Goal: Use online tool/utility

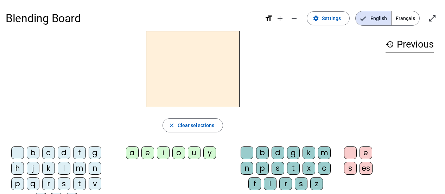
scroll to position [19, 0]
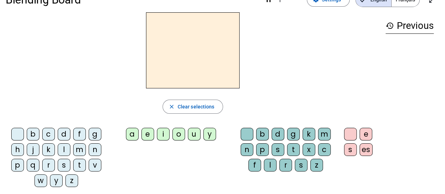
click at [32, 130] on div "b" at bounding box center [33, 134] width 13 height 13
click at [149, 136] on div "e" at bounding box center [147, 134] width 13 height 13
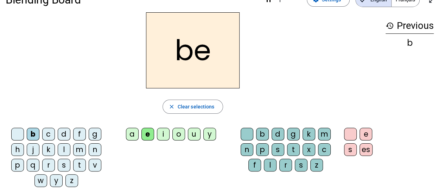
click at [323, 153] on div "c" at bounding box center [324, 149] width 13 height 13
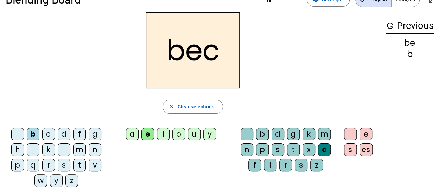
click at [64, 166] on div "s" at bounding box center [64, 165] width 13 height 13
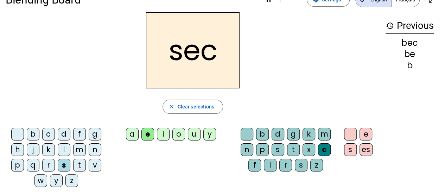
click at [135, 137] on div "a" at bounding box center [132, 134] width 13 height 13
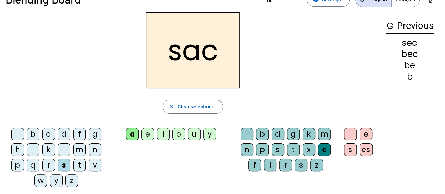
click at [196, 110] on span "Clear selections" at bounding box center [196, 106] width 37 height 8
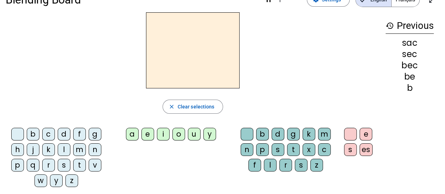
click at [67, 167] on div "s" at bounding box center [64, 165] width 13 height 13
click at [134, 136] on div "a" at bounding box center [132, 134] width 13 height 13
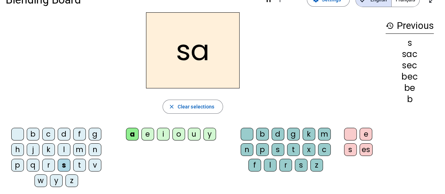
click at [96, 163] on div "v" at bounding box center [95, 165] width 13 height 13
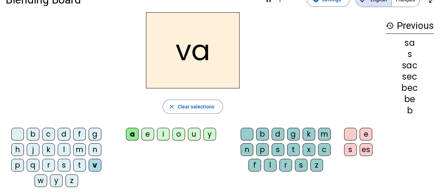
click at [270, 164] on div "l" at bounding box center [270, 165] width 13 height 13
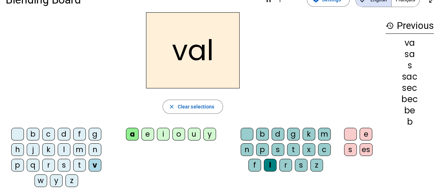
click at [82, 152] on div "m" at bounding box center [79, 149] width 13 height 13
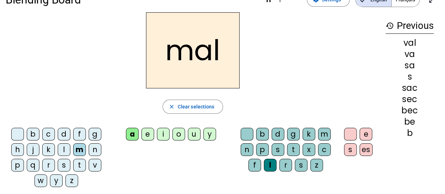
click at [162, 129] on div "i" at bounding box center [163, 134] width 13 height 13
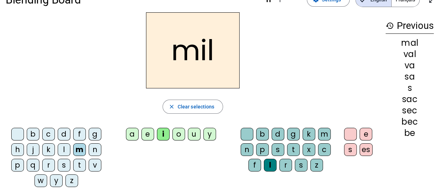
click at [63, 169] on div "s" at bounding box center [64, 165] width 13 height 13
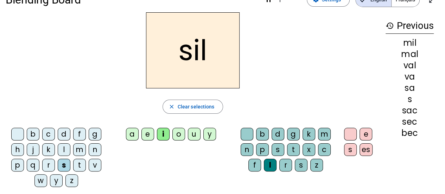
click at [133, 136] on div "a" at bounding box center [132, 134] width 13 height 13
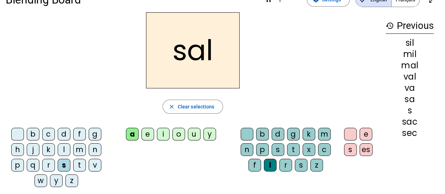
click at [180, 134] on div "o" at bounding box center [178, 134] width 13 height 13
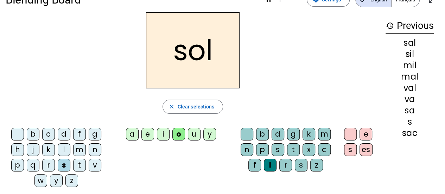
click at [149, 135] on div "e" at bounding box center [147, 134] width 13 height 13
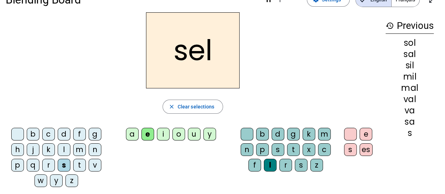
click at [94, 134] on div "g" at bounding box center [95, 134] width 13 height 13
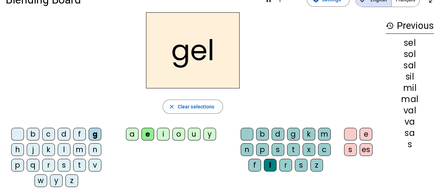
click at [32, 132] on div "b" at bounding box center [33, 134] width 13 height 13
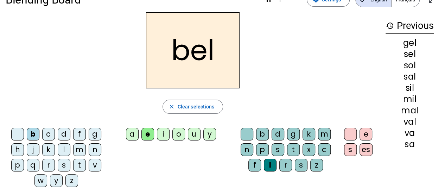
click at [79, 165] on div "t" at bounding box center [79, 165] width 13 height 13
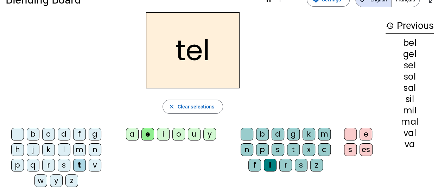
click at [95, 149] on div "n" at bounding box center [95, 149] width 13 height 13
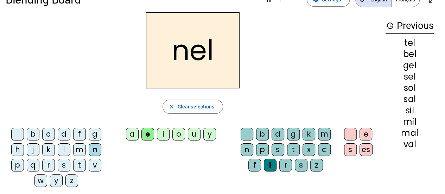
click at [262, 148] on div "p" at bounding box center [262, 149] width 13 height 13
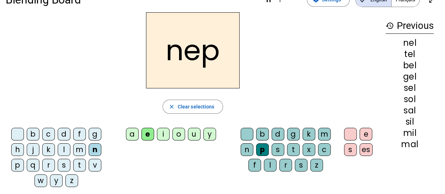
click at [326, 134] on div "m" at bounding box center [324, 134] width 13 height 13
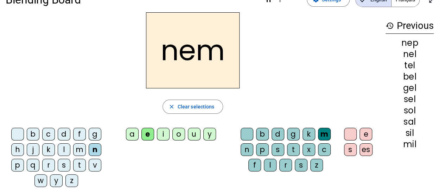
click at [367, 151] on div "es" at bounding box center [365, 149] width 13 height 13
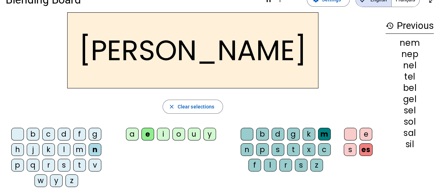
click at [203, 103] on span "Clear selections" at bounding box center [196, 106] width 37 height 8
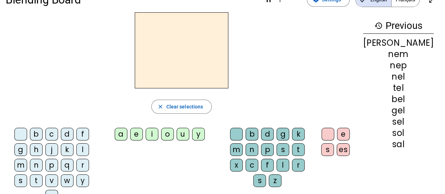
scroll to position [89, 0]
